Goal: Information Seeking & Learning: Learn about a topic

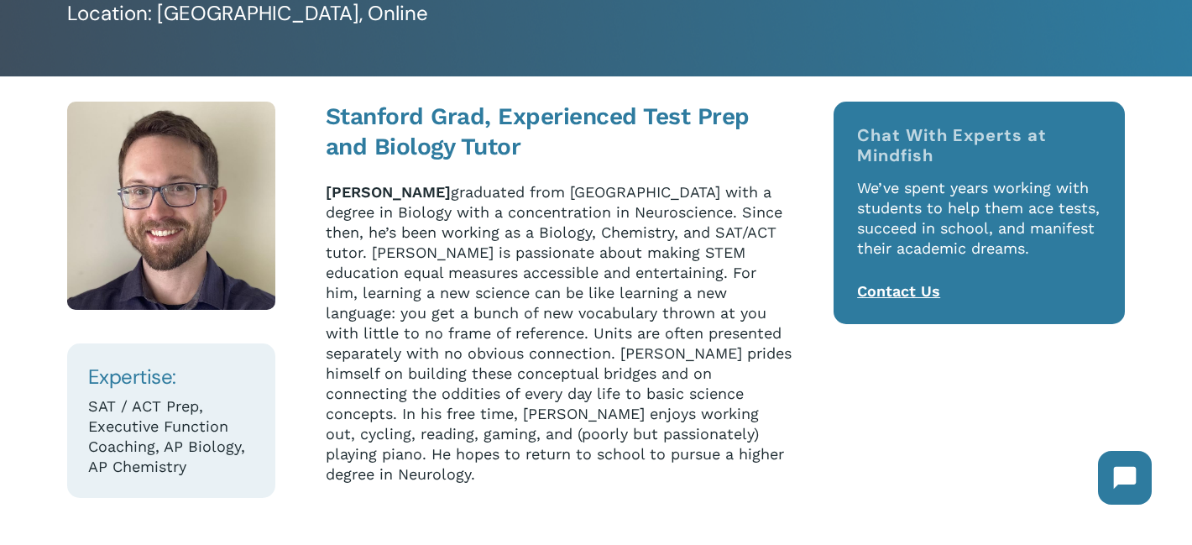
scroll to position [176, 0]
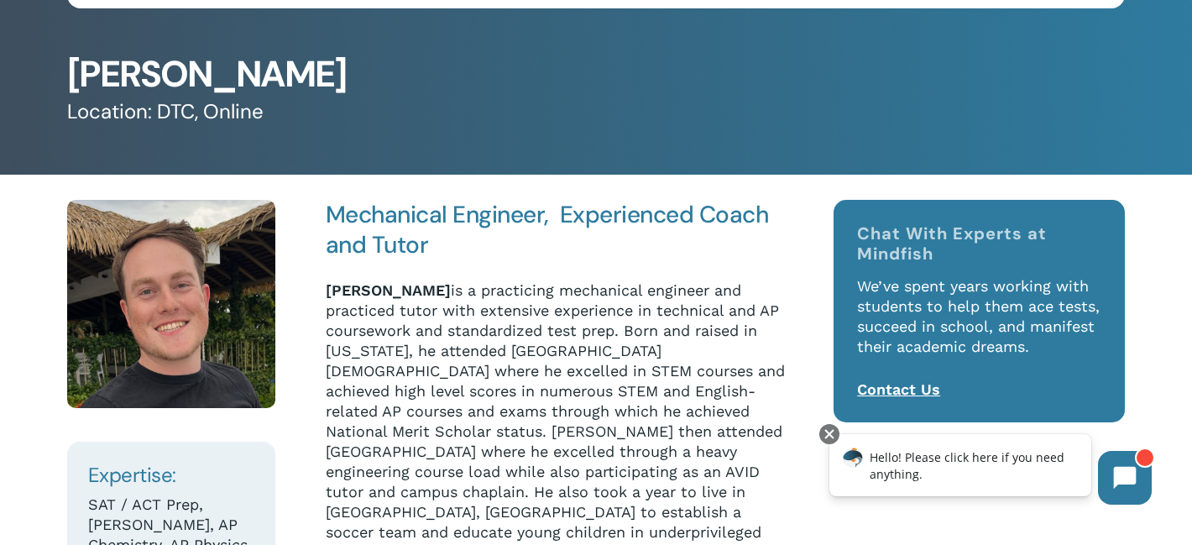
scroll to position [91, 0]
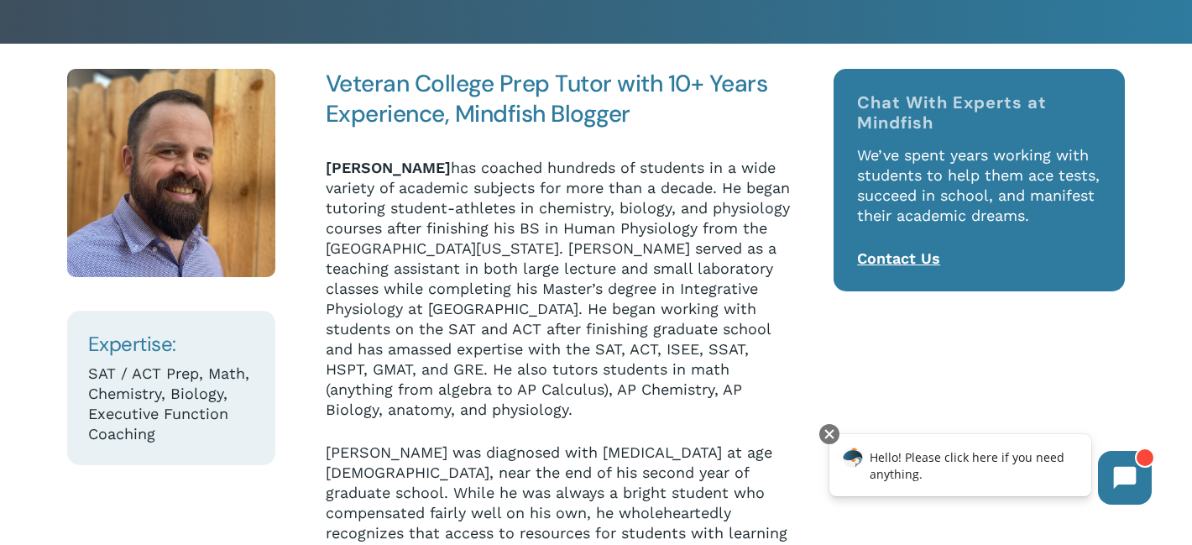
scroll to position [212, 0]
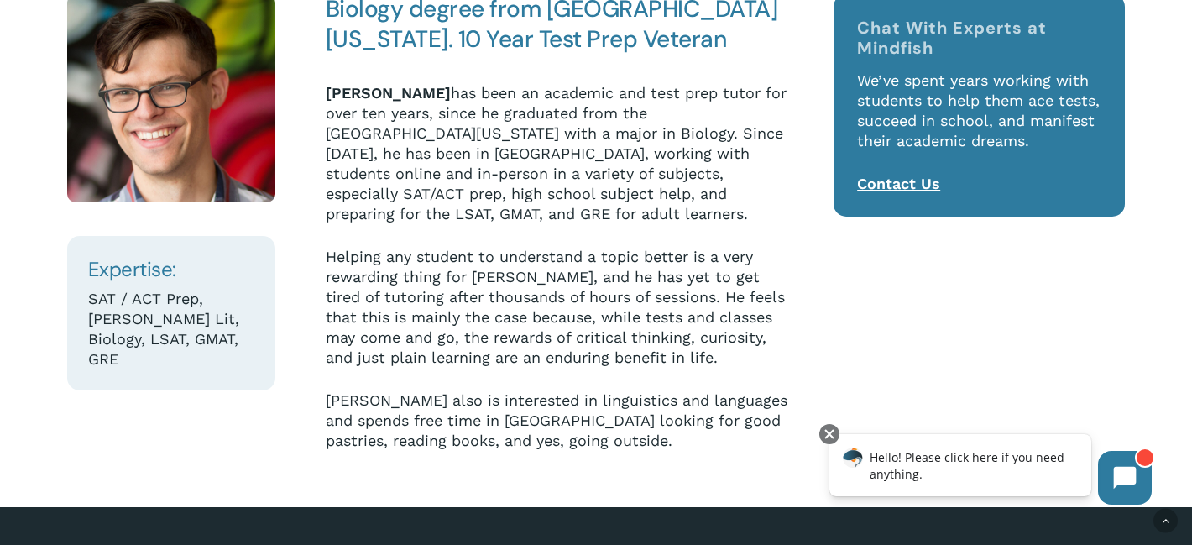
scroll to position [259, 0]
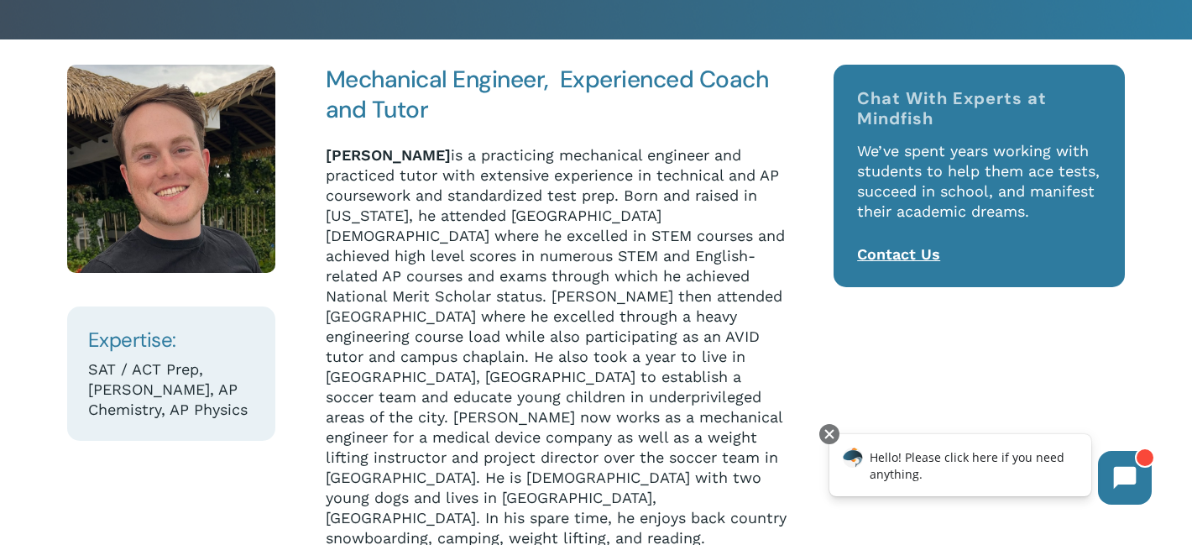
scroll to position [213, 0]
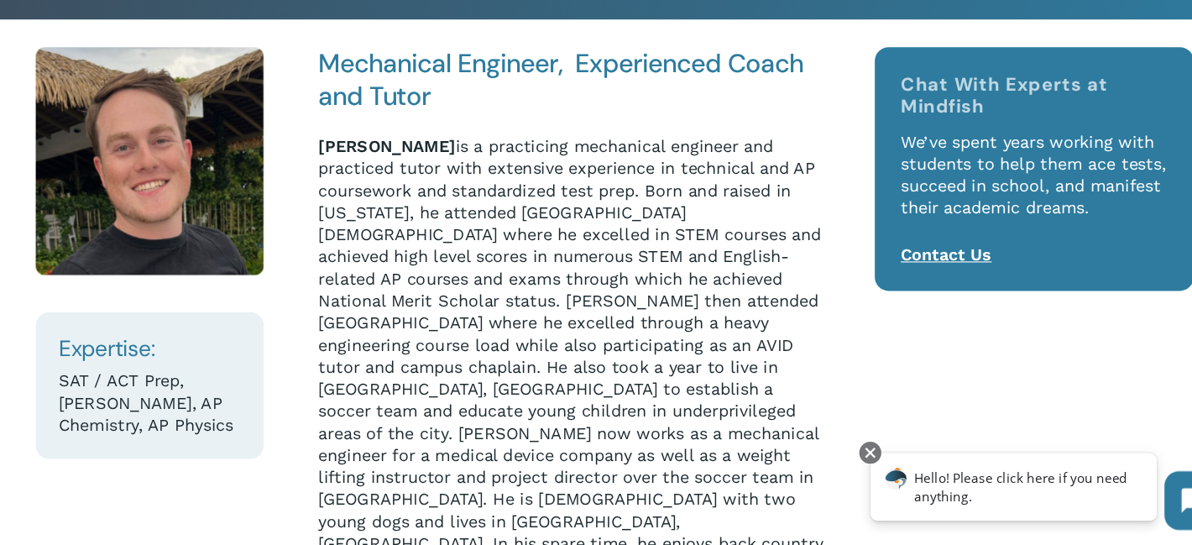
click at [397, 237] on p "Danny Rippe is a practicing mechanical engineer and practiced tutor with extens…" at bounding box center [559, 345] width 466 height 403
